Goal: Check status: Check status

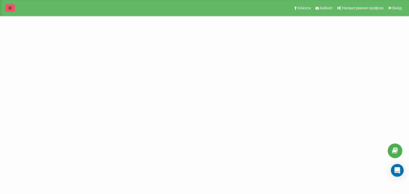
click at [7, 8] on link at bounding box center [10, 7] width 10 height 7
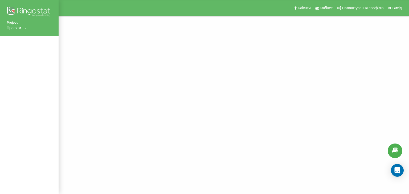
click at [11, 27] on div "Проекти" at bounding box center [14, 27] width 14 height 5
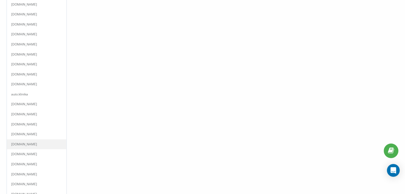
scroll to position [787, 0]
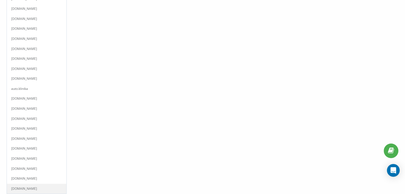
click at [28, 187] on link "[DOMAIN_NAME]" at bounding box center [36, 189] width 51 height 4
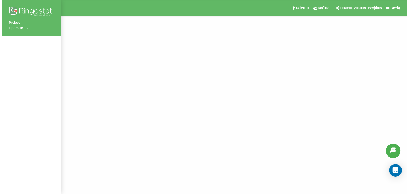
scroll to position [0, 0]
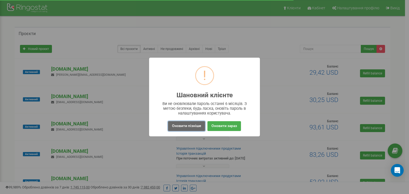
click at [181, 127] on button "Оновити пізніше" at bounding box center [186, 126] width 37 height 10
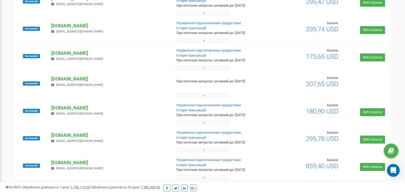
scroll to position [442, 0]
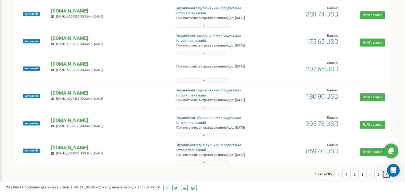
click at [388, 177] on link "..." at bounding box center [385, 174] width 7 height 7
click at [58, 93] on p "asgard-ksm.com.ua" at bounding box center [109, 93] width 116 height 7
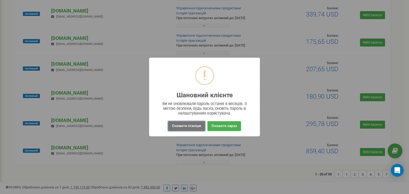
click at [180, 125] on button "Оновити пізніше" at bounding box center [186, 126] width 37 height 10
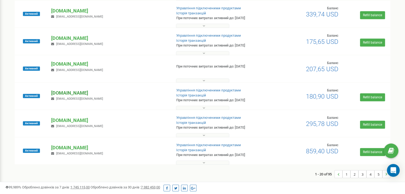
click at [61, 92] on p "asgard-ksm.com.ua" at bounding box center [109, 93] width 116 height 7
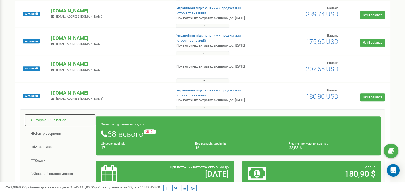
click at [46, 117] on link "Інформаційна панель" at bounding box center [60, 120] width 72 height 13
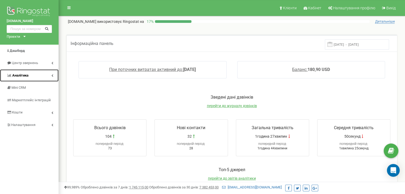
click at [51, 75] on icon at bounding box center [52, 75] width 2 height 3
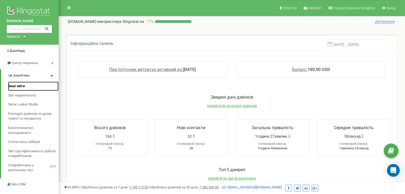
click at [19, 86] on span "Ваші звіти" at bounding box center [16, 86] width 17 height 5
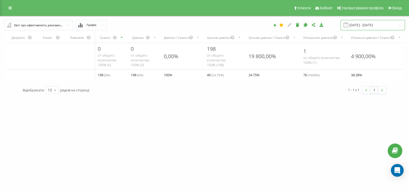
click at [384, 24] on input "[DATE] - [DATE]" at bounding box center [372, 25] width 64 height 10
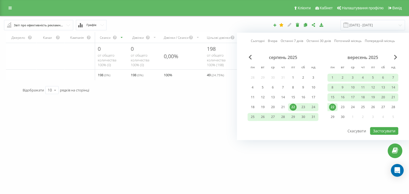
click at [292, 41] on link "Останні 7 днів" at bounding box center [291, 41] width 23 height 5
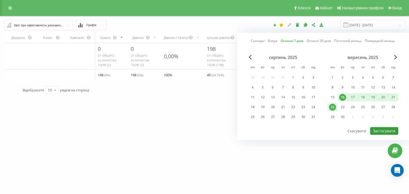
click at [388, 130] on button "Застосувати" at bounding box center [384, 131] width 28 height 8
type input "[DATE] - [DATE]"
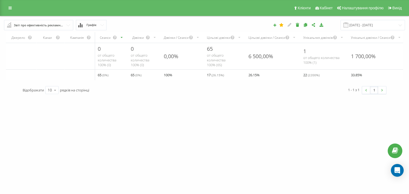
click at [64, 26] on input "text" at bounding box center [39, 25] width 69 height 10
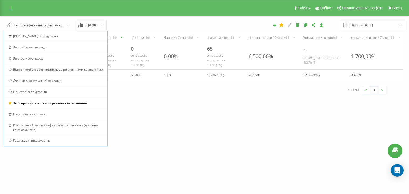
click at [211, 138] on div "asgard-ksm.com.ua Проекти mechanikus.com.ua royal-service.ua arabica.com.ua ter…" at bounding box center [204, 97] width 409 height 194
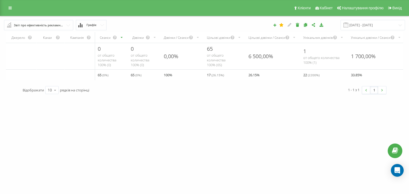
click at [108, 109] on div "asgard-ksm.com.ua Проекти mechanikus.com.ua royal-service.ua arabica.com.ua ter…" at bounding box center [204, 97] width 409 height 194
click at [9, 11] on link at bounding box center [10, 7] width 10 height 7
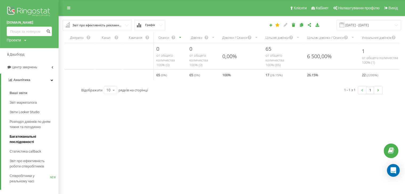
click at [26, 141] on span "Багатоканальні послідовності" at bounding box center [33, 139] width 46 height 11
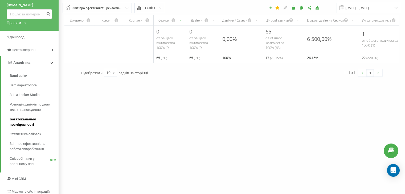
scroll to position [27, 0]
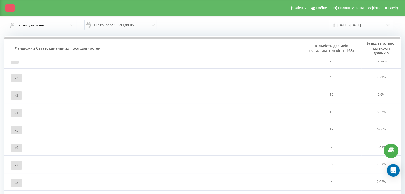
click at [7, 9] on link at bounding box center [10, 7] width 10 height 7
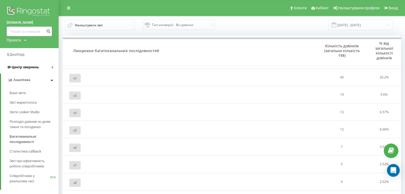
click at [41, 69] on link "Центр звернень" at bounding box center [29, 67] width 59 height 13
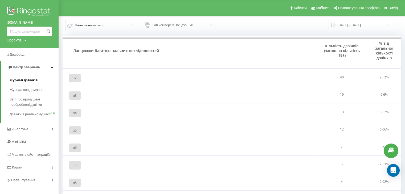
click at [27, 80] on span "Журнал дзвінків" at bounding box center [24, 80] width 28 height 5
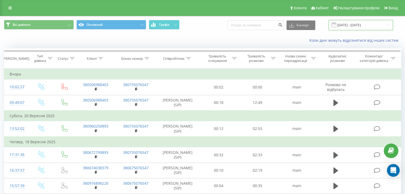
click at [366, 24] on input "[DATE] - [DATE]" at bounding box center [360, 25] width 64 height 10
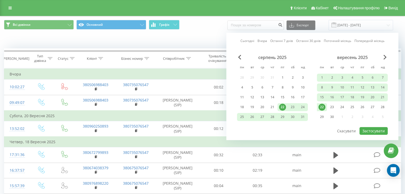
click at [283, 43] on link "Останні 7 днів" at bounding box center [281, 41] width 23 height 5
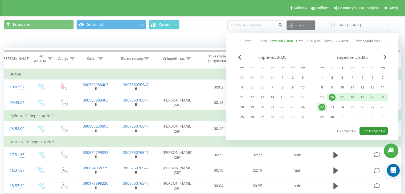
click at [372, 130] on button "Застосувати" at bounding box center [373, 131] width 28 height 8
type input "16.09.2025 - 22.09.2025"
